Goal: Information Seeking & Learning: Check status

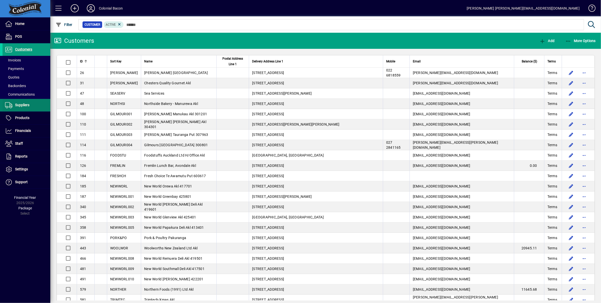
click at [31, 105] on span at bounding box center [27, 105] width 48 height 12
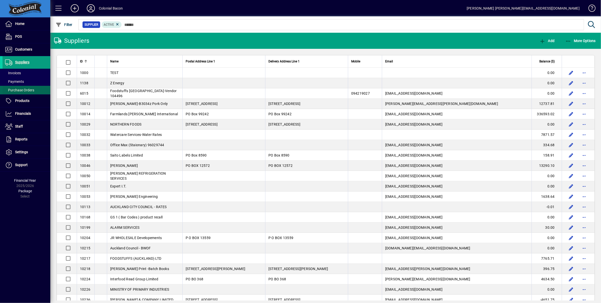
click at [24, 91] on span "Purchase Orders" at bounding box center [19, 90] width 29 height 4
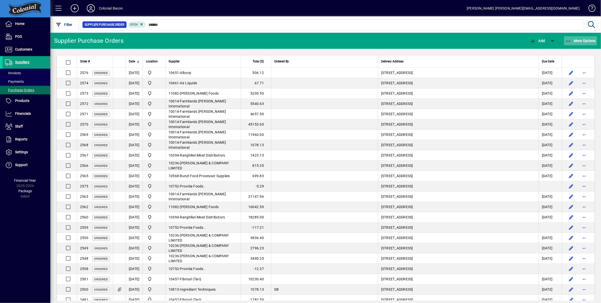
click at [579, 41] on span "More Options" at bounding box center [581, 41] width 31 height 4
click at [572, 51] on span "Outstanding Purchase Orders" at bounding box center [566, 51] width 64 height 5
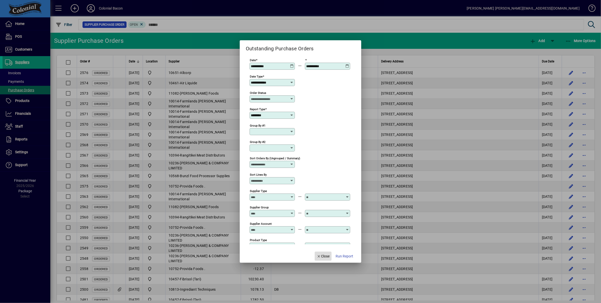
click at [324, 256] on span "Close" at bounding box center [323, 256] width 13 height 5
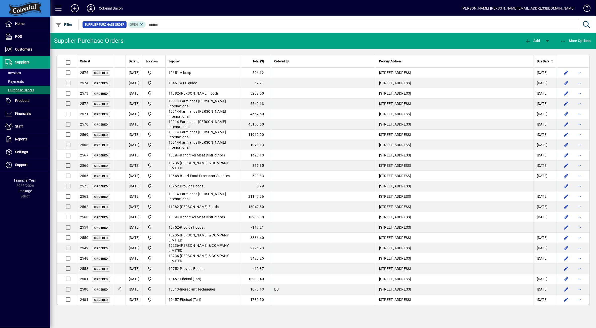
click at [544, 60] on span "Due Date" at bounding box center [543, 62] width 12 height 6
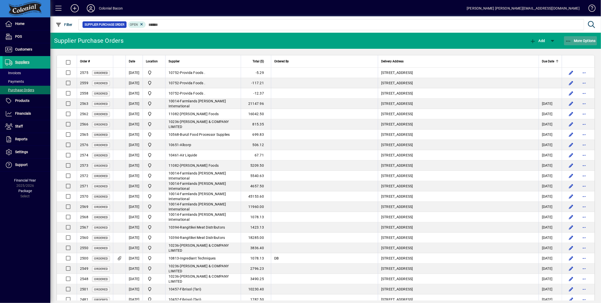
click at [581, 41] on span "More Options" at bounding box center [581, 41] width 31 height 4
click at [22, 52] on div at bounding box center [300, 151] width 601 height 303
click at [24, 49] on span "Customers" at bounding box center [23, 49] width 17 height 4
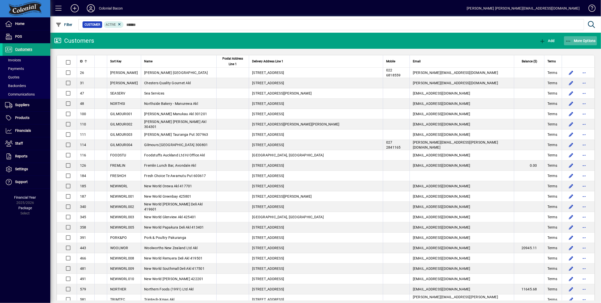
click at [585, 41] on span "More Options" at bounding box center [581, 41] width 31 height 4
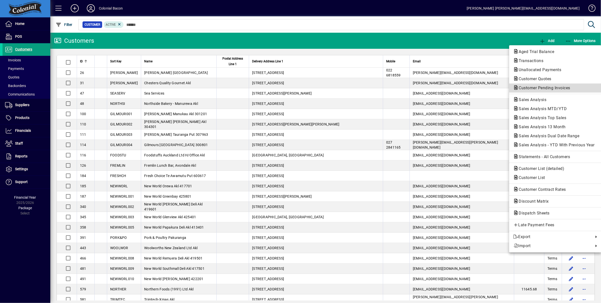
click at [548, 88] on span "Customer Pending Invoices" at bounding box center [544, 88] width 60 height 5
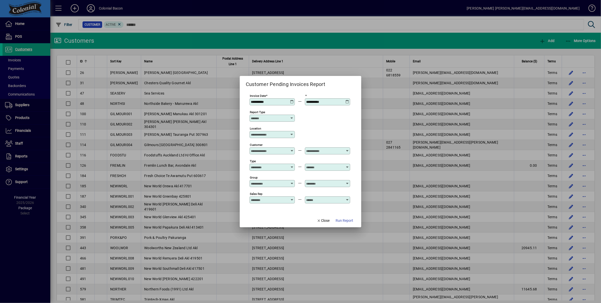
click at [347, 100] on icon at bounding box center [348, 100] width 4 height 0
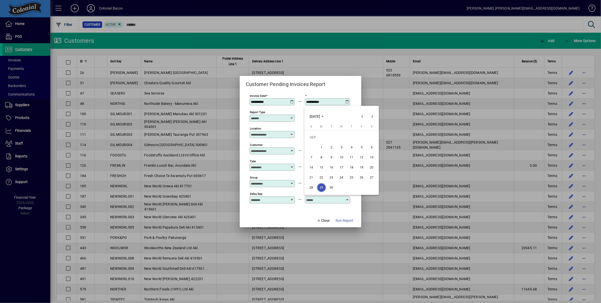
click at [333, 188] on span "30" at bounding box center [331, 187] width 9 height 9
type input "**********"
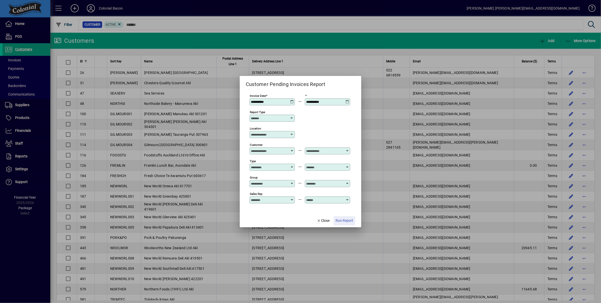
click at [341, 221] on span "Run Report" at bounding box center [345, 220] width 18 height 5
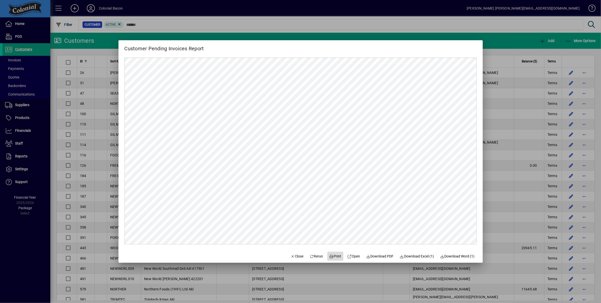
click at [334, 256] on span "Print" at bounding box center [336, 256] width 12 height 5
drag, startPoint x: 294, startPoint y: 256, endPoint x: 303, endPoint y: 250, distance: 11.0
click at [294, 256] on span "Close" at bounding box center [297, 256] width 13 height 5
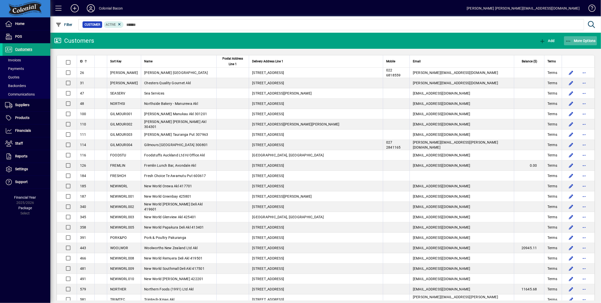
click at [578, 42] on span "More Options" at bounding box center [581, 41] width 31 height 4
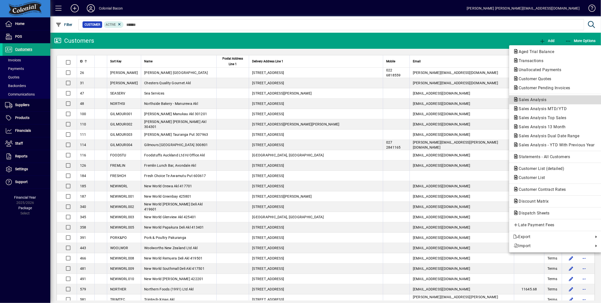
click at [544, 98] on span "Sales Analysis" at bounding box center [532, 99] width 36 height 5
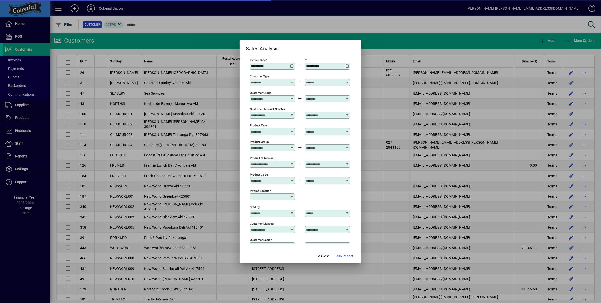
type input "**********"
click at [347, 64] on div "**********" at bounding box center [327, 66] width 45 height 7
click at [347, 64] on icon at bounding box center [348, 64] width 4 height 0
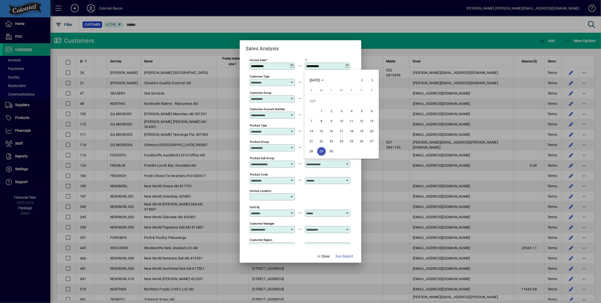
click at [332, 151] on span "30" at bounding box center [331, 151] width 9 height 9
type input "**********"
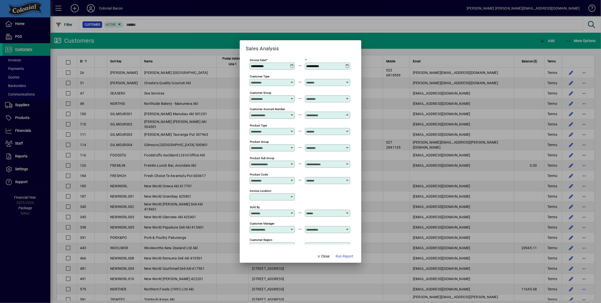
click at [345, 256] on span "Run Report" at bounding box center [345, 256] width 18 height 5
